Goal: Information Seeking & Learning: Learn about a topic

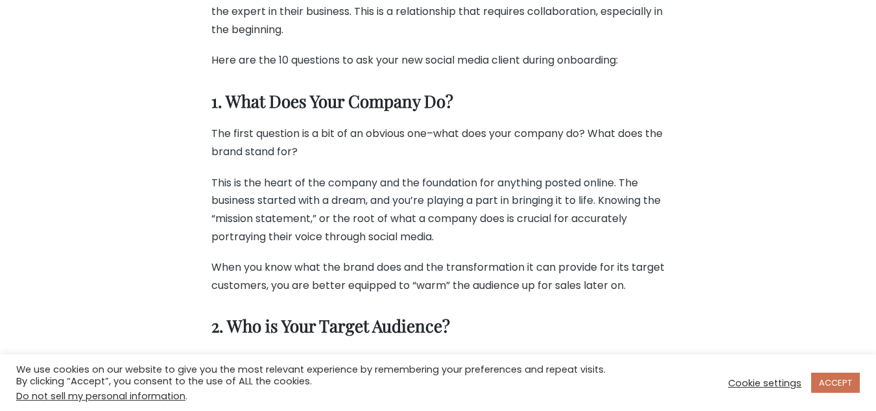
scroll to position [1076, 0]
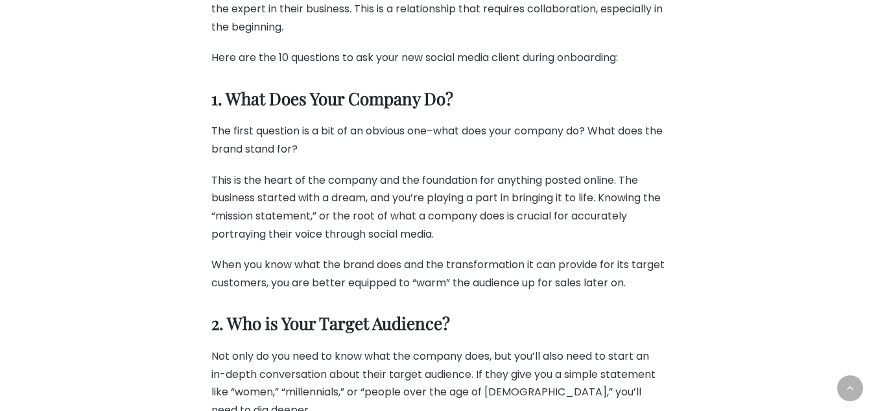
drag, startPoint x: 211, startPoint y: 101, endPoint x: 469, endPoint y: 99, distance: 258.2
click at [469, 99] on h3 "1. What Does Your Company Do?" at bounding box center [438, 98] width 454 height 21
copy h3 "1. What Does Your Company Do?"
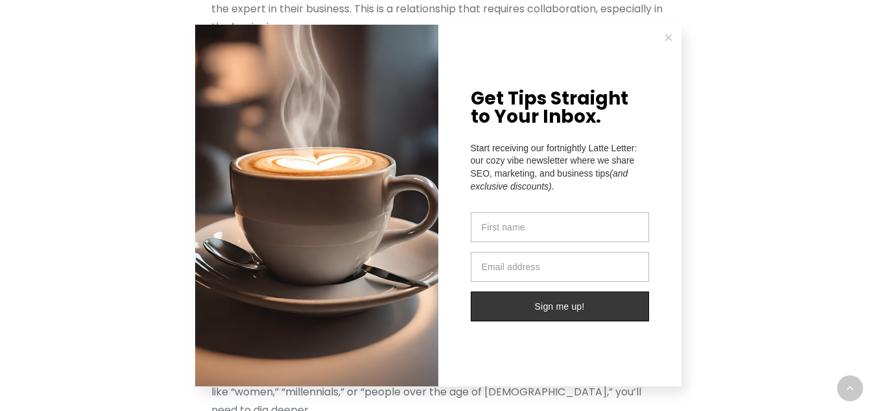
click at [663, 34] on button at bounding box center [669, 38] width 26 height 26
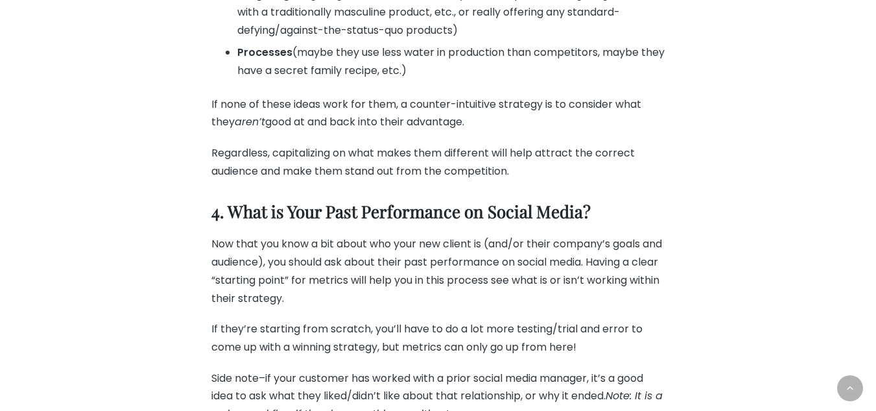
scroll to position [1985, 0]
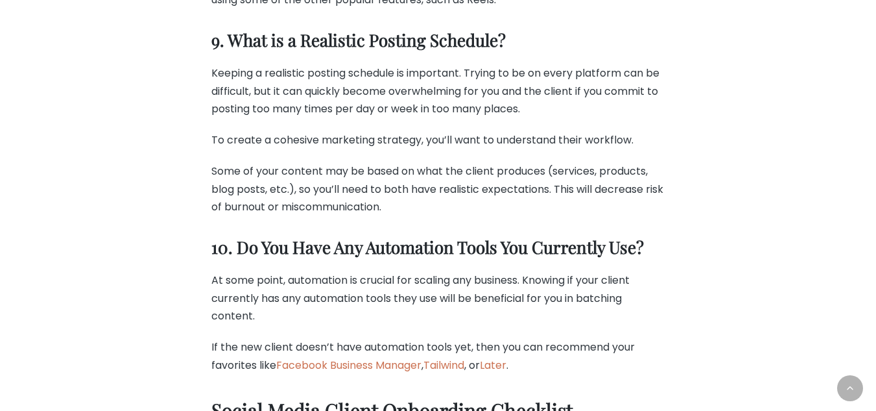
scroll to position [3669, 0]
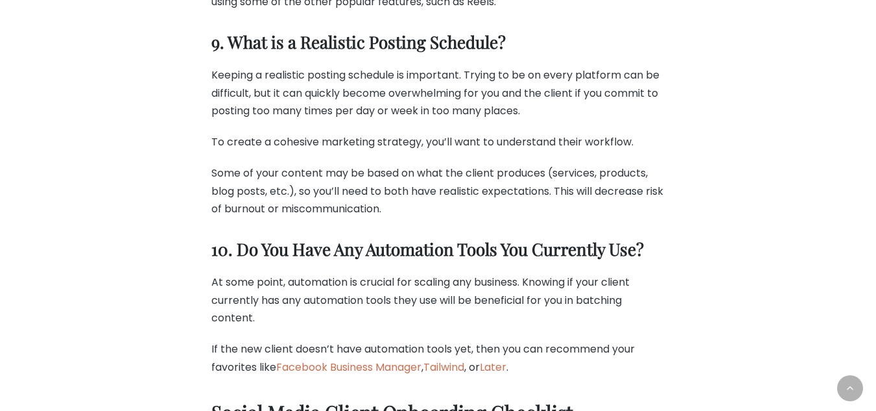
drag, startPoint x: 223, startPoint y: 45, endPoint x: 527, endPoint y: 34, distance: 305.1
click at [527, 34] on h3 "9. What is a Realistic Posting Schedule?" at bounding box center [438, 42] width 454 height 21
copy h3 "What is a Realistic Posting Schedule?"
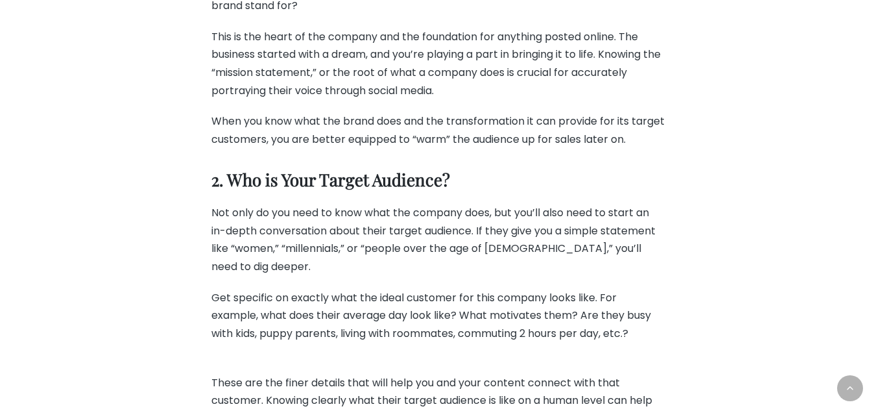
scroll to position [1305, 0]
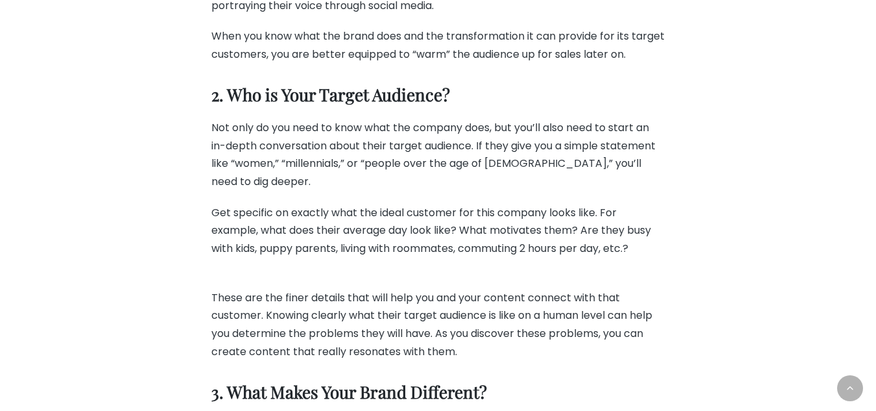
drag, startPoint x: 226, startPoint y: 106, endPoint x: 469, endPoint y: 112, distance: 242.7
click at [469, 106] on h3 "2. Who is Your Target Audience?" at bounding box center [438, 94] width 454 height 21
copy h3 "Who is Your Target Audience?"
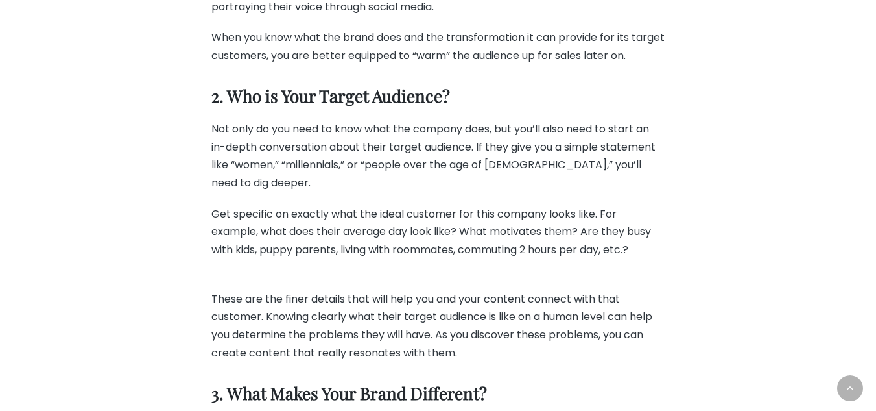
scroll to position [1305, 0]
